Goal: Task Accomplishment & Management: Manage account settings

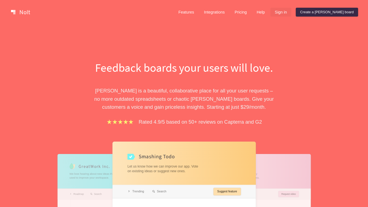
click at [291, 11] on link "Sign in" at bounding box center [280, 12] width 21 height 9
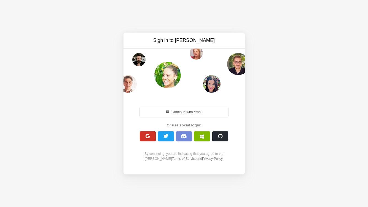
click at [146, 139] on button "button" at bounding box center [148, 136] width 16 height 10
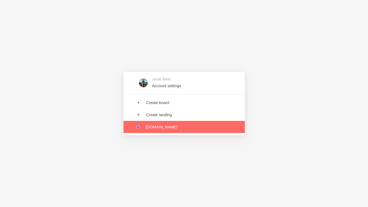
click at [159, 125] on link at bounding box center [183, 127] width 121 height 12
